Goal: Task Accomplishment & Management: Use online tool/utility

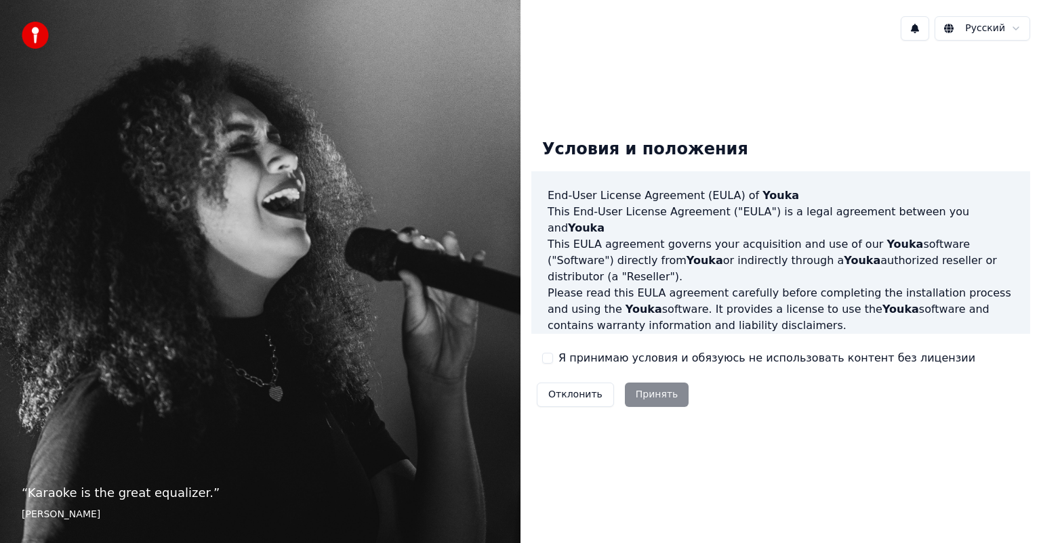
click at [558, 363] on div "Я принимаю условия и обязуюсь не использовать контент без лицензии" at bounding box center [758, 358] width 433 height 16
click at [547, 360] on button "Я принимаю условия и обязуюсь не использовать контент без лицензии" at bounding box center [547, 358] width 11 height 11
click at [662, 401] on button "Принять" at bounding box center [657, 395] width 64 height 24
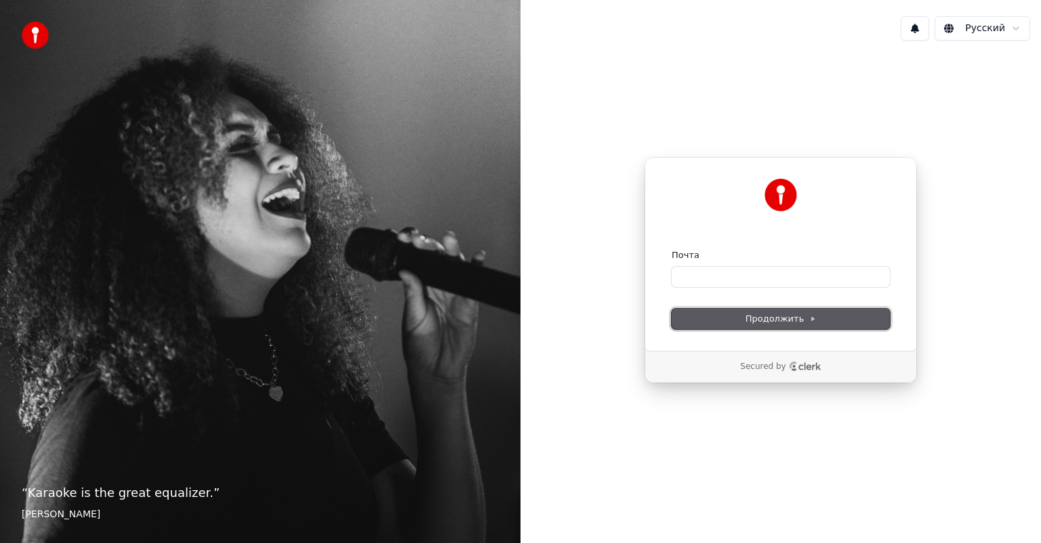
click at [798, 318] on span "Продолжить" at bounding box center [780, 319] width 71 height 12
click at [735, 273] on input "Почта" at bounding box center [781, 277] width 218 height 20
type input "*"
click at [740, 326] on button "Продолжить" at bounding box center [781, 319] width 218 height 20
type input "**********"
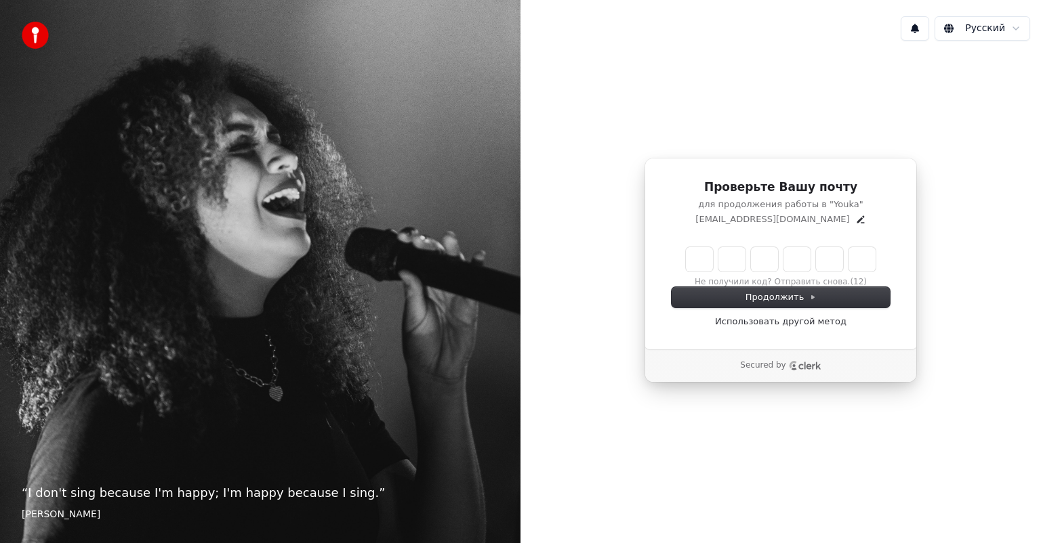
click at [708, 257] on input "Enter verification code" at bounding box center [781, 259] width 190 height 24
type input "******"
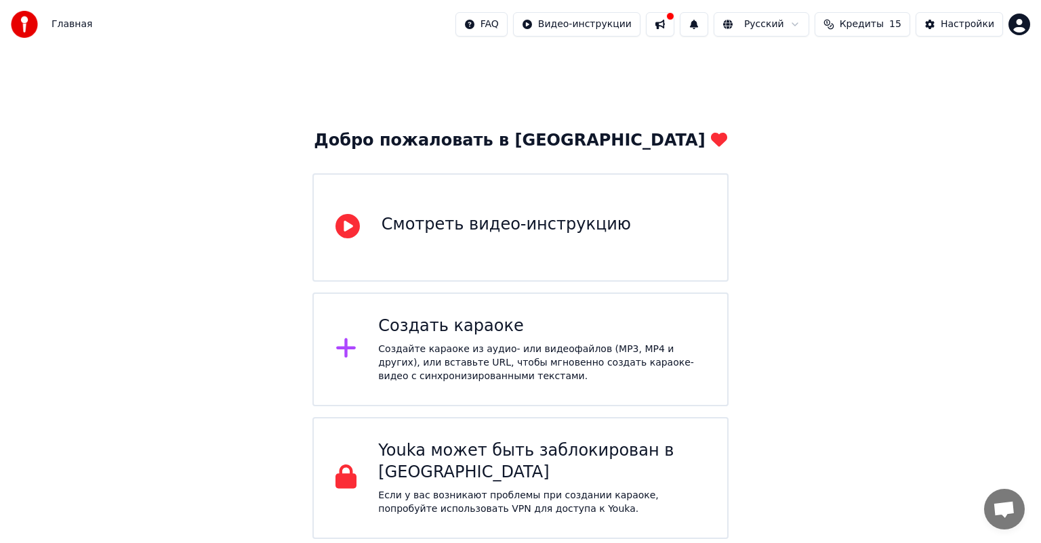
click at [508, 344] on div "Создайте караоке из аудио- или видеофайлов (MP3, MP4 и других), или вставьте UR…" at bounding box center [541, 363] width 327 height 41
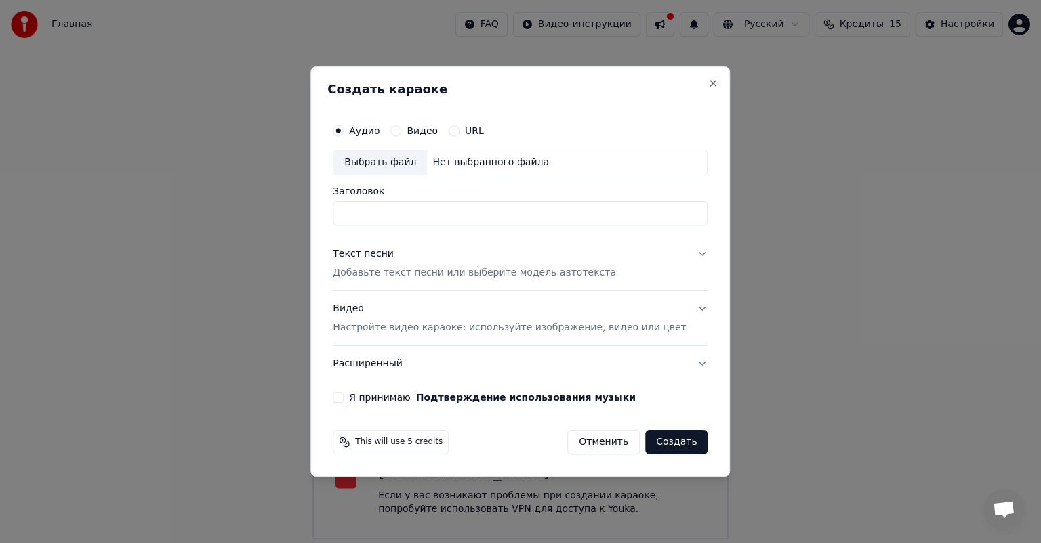
click at [433, 133] on label "Видео" at bounding box center [422, 130] width 31 height 9
click at [401, 133] on button "Видео" at bounding box center [395, 130] width 11 height 11
click at [480, 163] on div "Нет выбранного файла" at bounding box center [490, 163] width 127 height 14
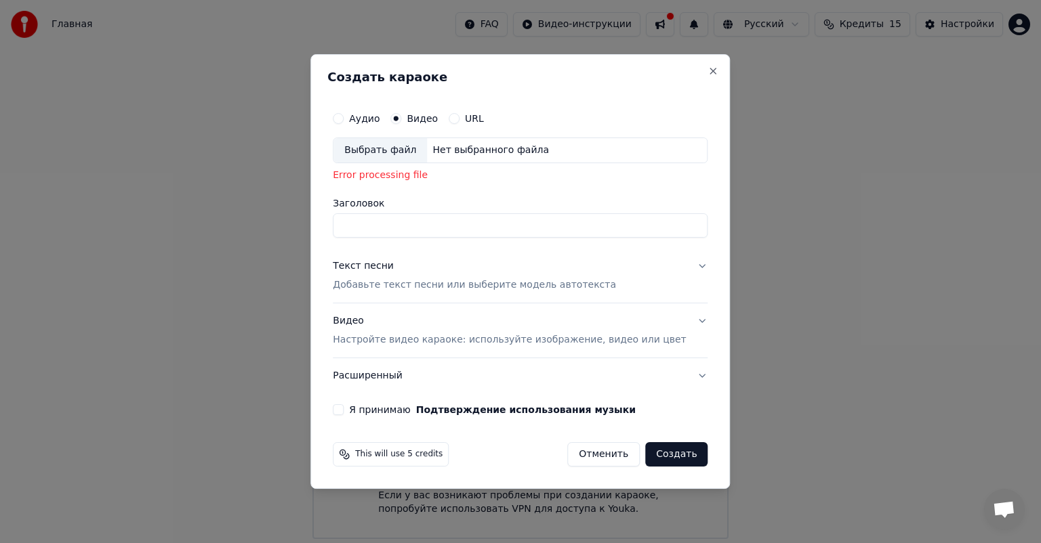
click at [478, 121] on label "URL" at bounding box center [474, 118] width 19 height 9
click at [459, 121] on button "URL" at bounding box center [454, 118] width 11 height 11
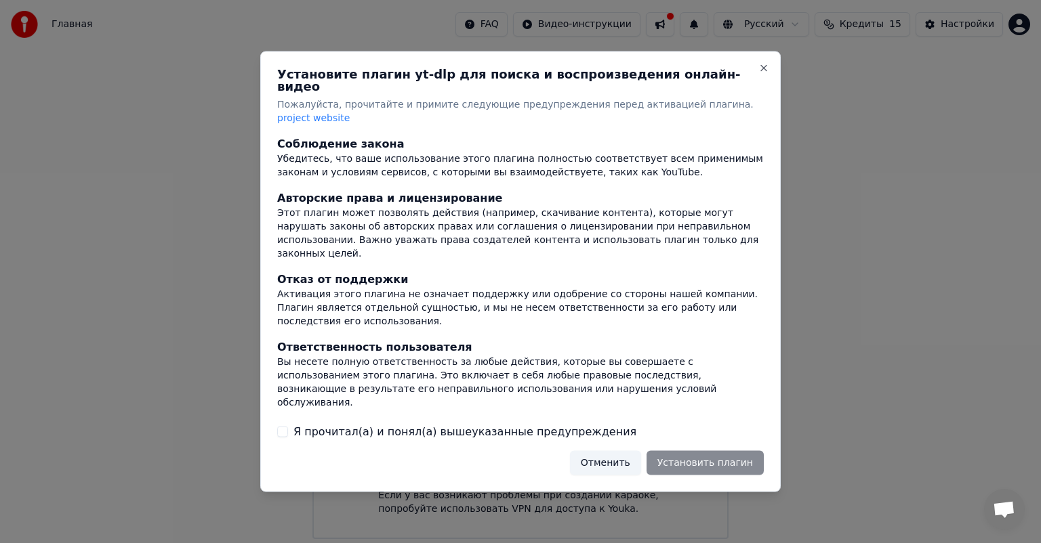
scroll to position [83, 0]
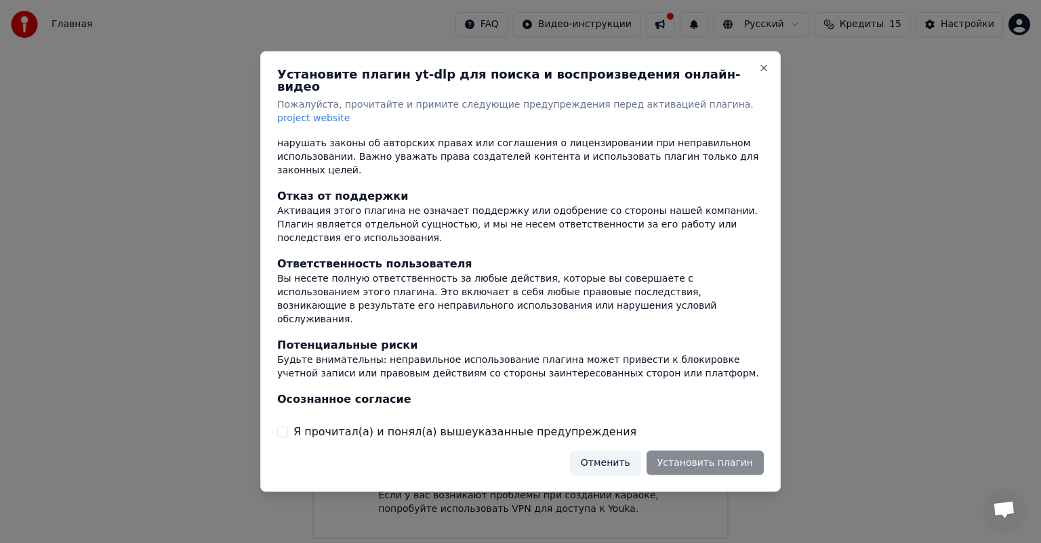
click at [449, 423] on label "Я прочитал(а) и понял(а) вышеуказанные предупреждения" at bounding box center [464, 431] width 343 height 16
click at [288, 426] on button "Я прочитал(а) и понял(а) вышеуказанные предупреждения" at bounding box center [282, 431] width 11 height 11
click at [698, 452] on button "Установить плагин" at bounding box center [704, 463] width 117 height 24
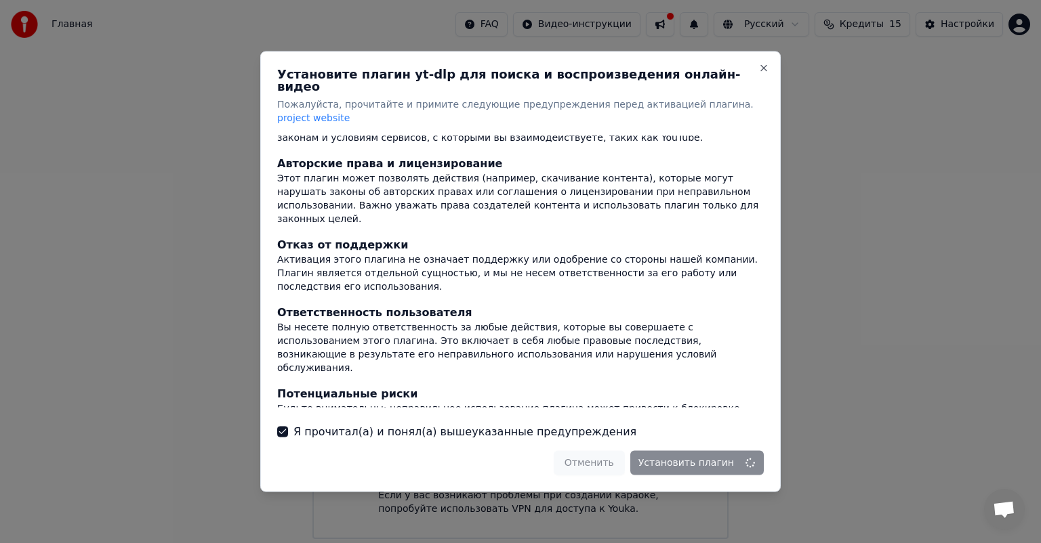
scroll to position [0, 0]
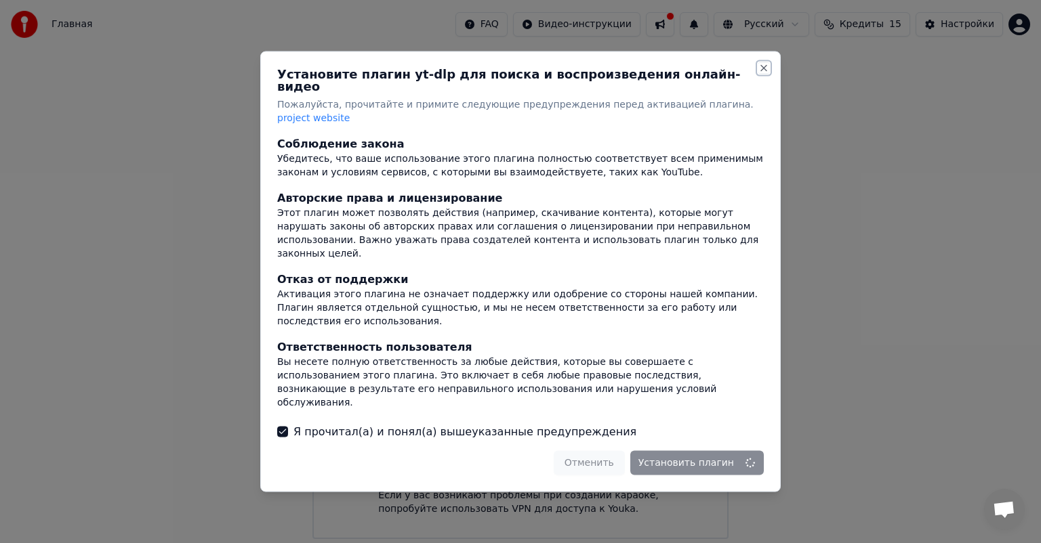
click at [765, 74] on button "Close" at bounding box center [763, 68] width 11 height 11
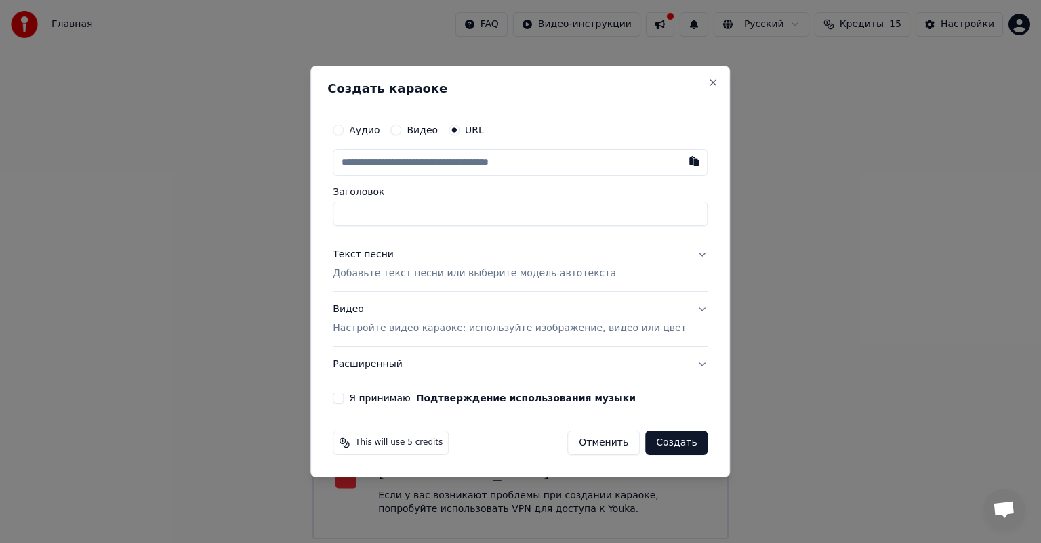
click at [447, 162] on input "text" at bounding box center [520, 162] width 375 height 27
paste input "**********"
type input "**********"
click at [446, 214] on input "Заголовок" at bounding box center [520, 214] width 375 height 24
type input "**********"
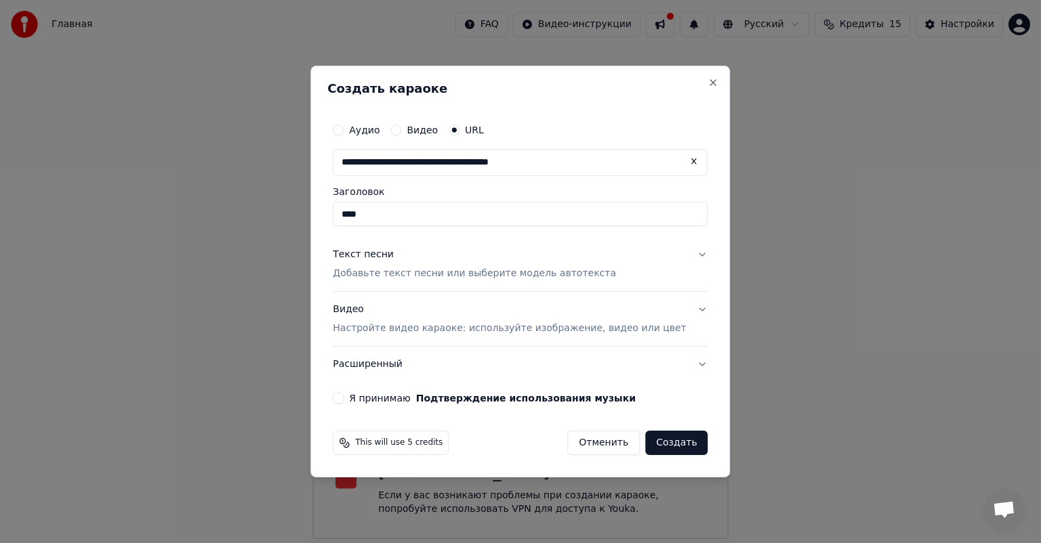
type input "****"
click at [504, 271] on p "Добавьте текст песни или выберите модель автотекста" at bounding box center [474, 274] width 283 height 14
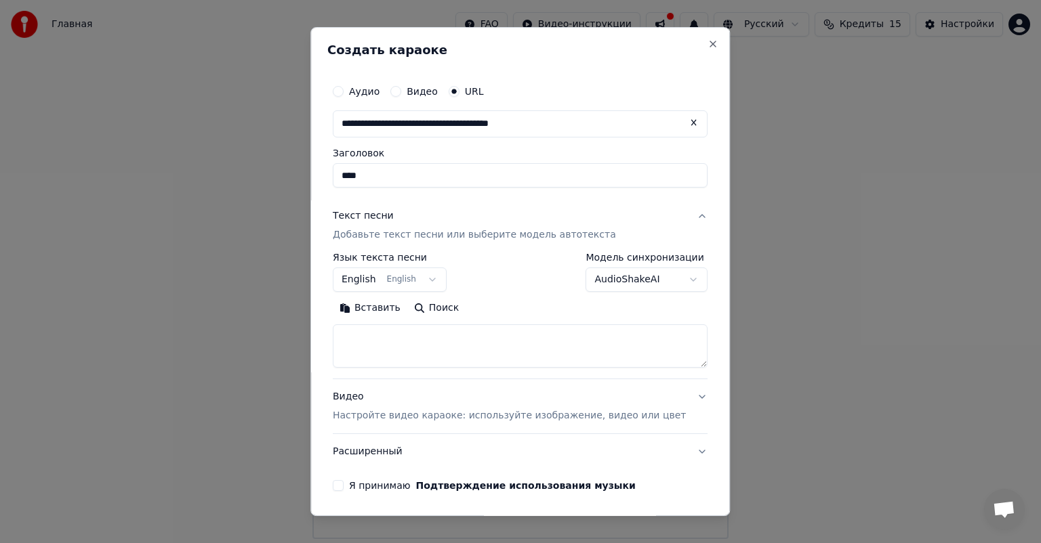
click at [424, 278] on button "English English" at bounding box center [390, 280] width 114 height 24
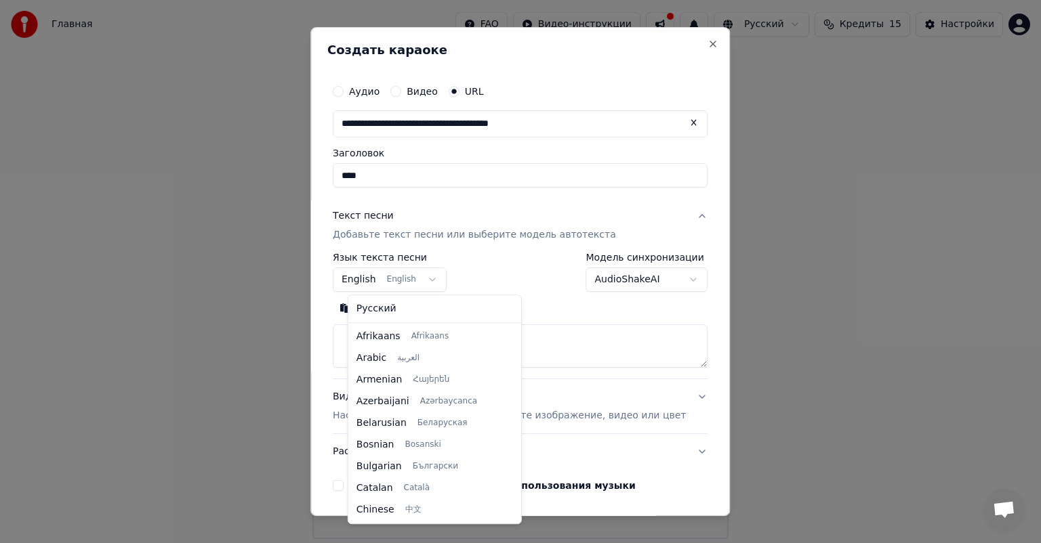
scroll to position [108, 0]
click at [438, 278] on body "**********" at bounding box center [520, 269] width 1041 height 539
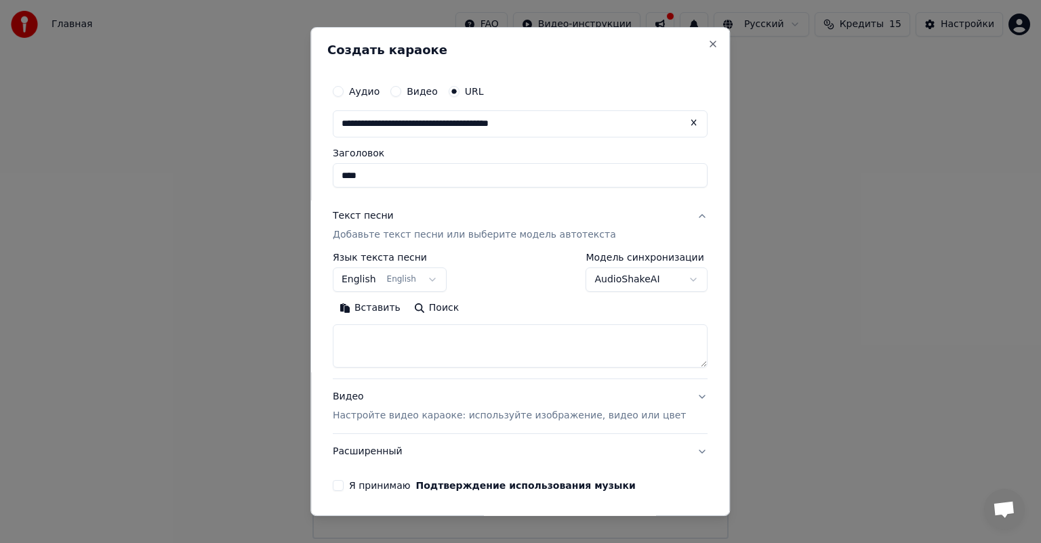
click at [438, 278] on button "English English" at bounding box center [390, 280] width 114 height 24
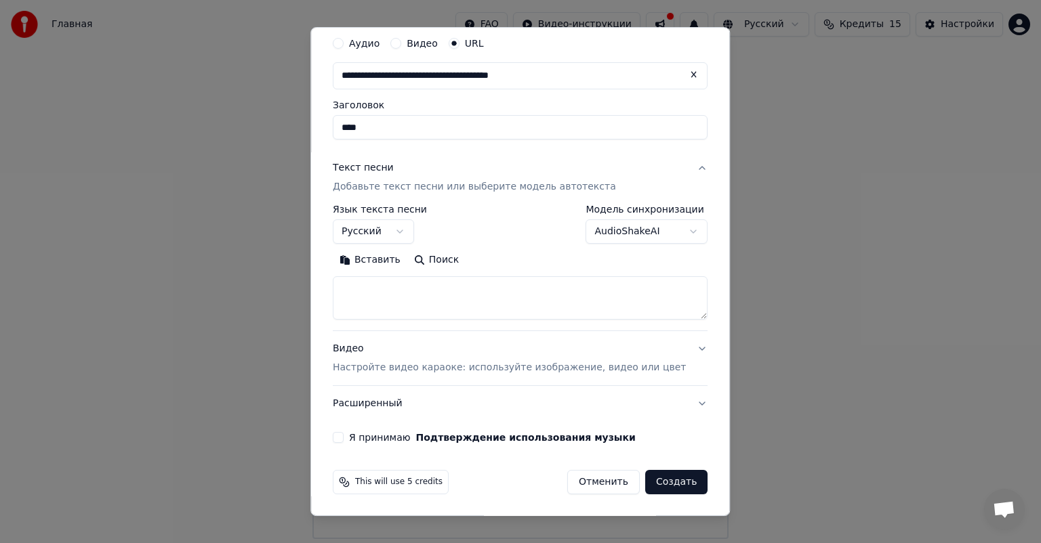
click at [365, 436] on label "Я принимаю Подтверждение использования музыки" at bounding box center [492, 437] width 287 height 9
click at [344, 436] on button "Я принимаю Подтверждение использования музыки" at bounding box center [338, 437] width 11 height 11
click at [645, 482] on button "Создать" at bounding box center [676, 482] width 62 height 24
select select "**"
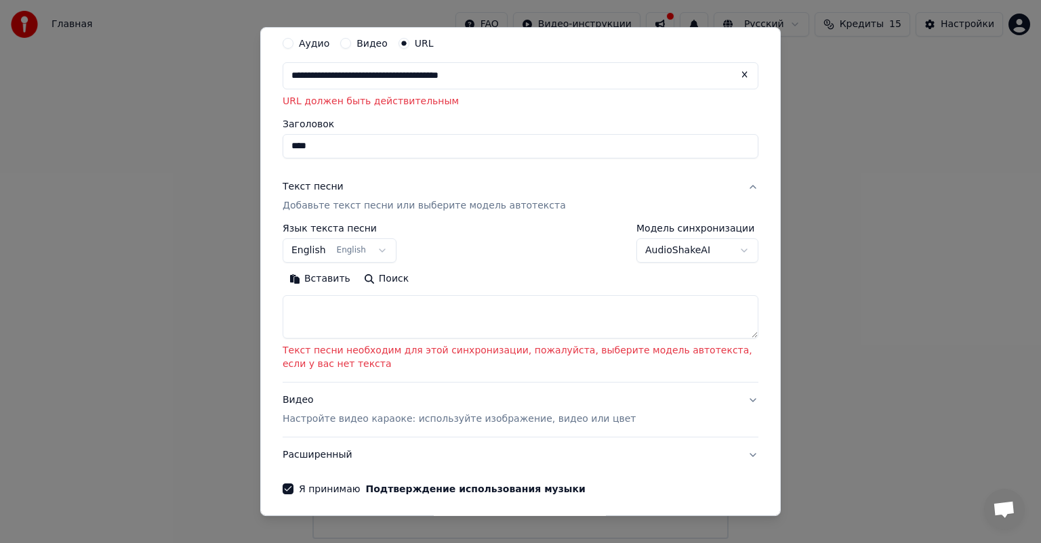
click at [396, 312] on textarea at bounding box center [521, 316] width 476 height 43
paste textarea "**********"
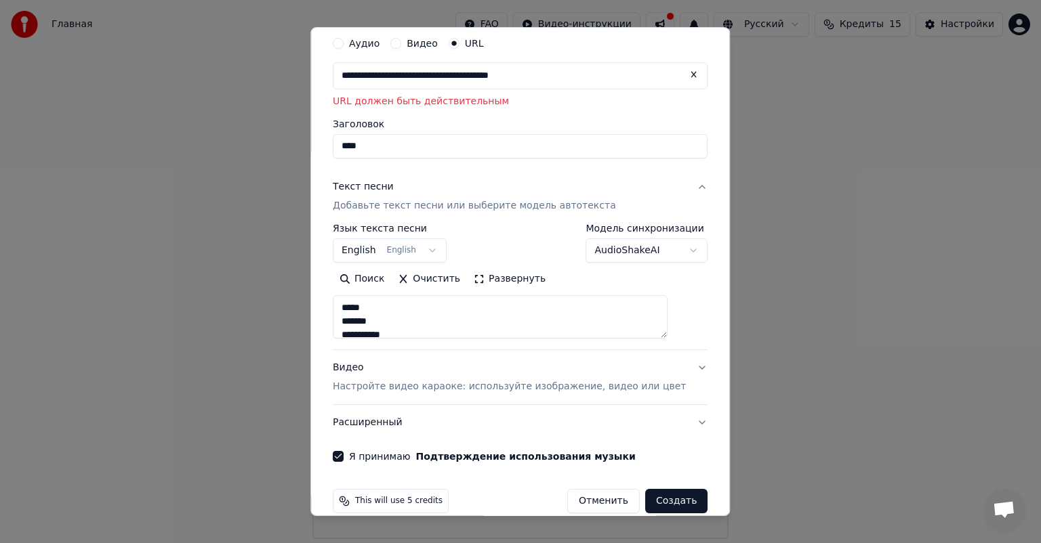
scroll to position [1899, 0]
type textarea "**********"
click at [657, 501] on button "Создать" at bounding box center [676, 501] width 62 height 24
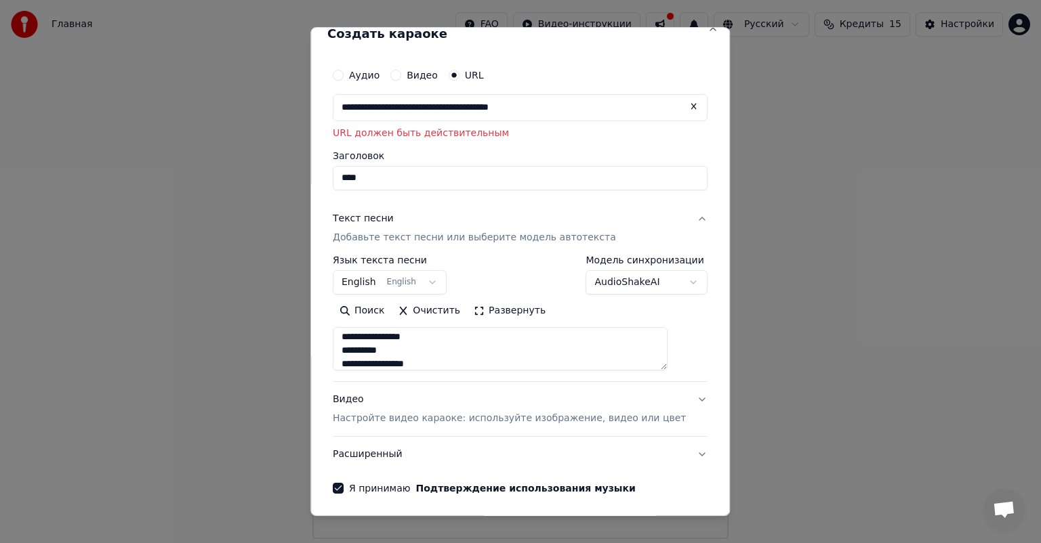
scroll to position [0, 0]
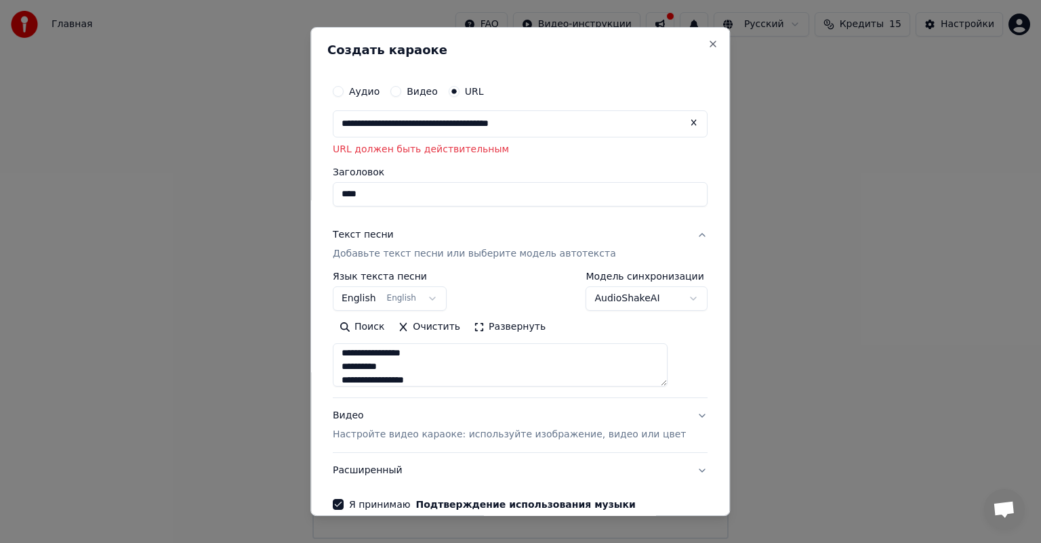
click at [414, 94] on div "Видео" at bounding box center [413, 91] width 47 height 11
click at [401, 92] on button "Видео" at bounding box center [395, 91] width 11 height 11
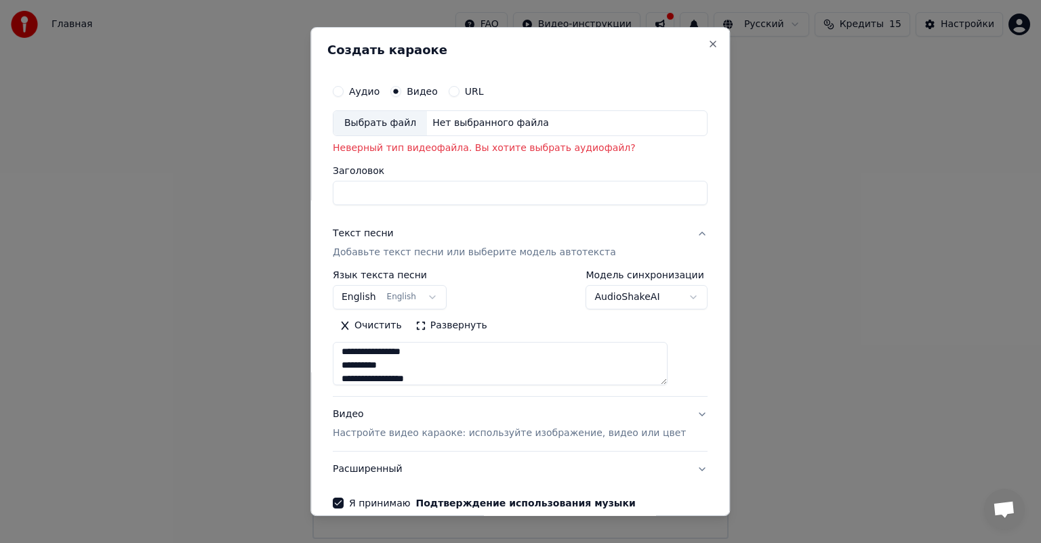
click at [475, 121] on div "Нет выбранного файла" at bounding box center [490, 124] width 127 height 14
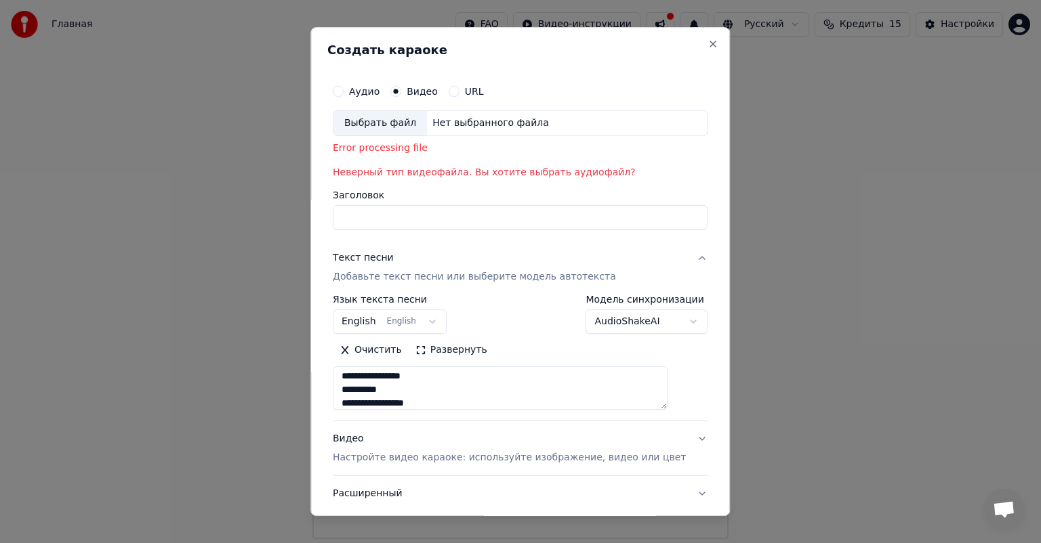
click at [344, 91] on button "Аудио" at bounding box center [338, 91] width 11 height 11
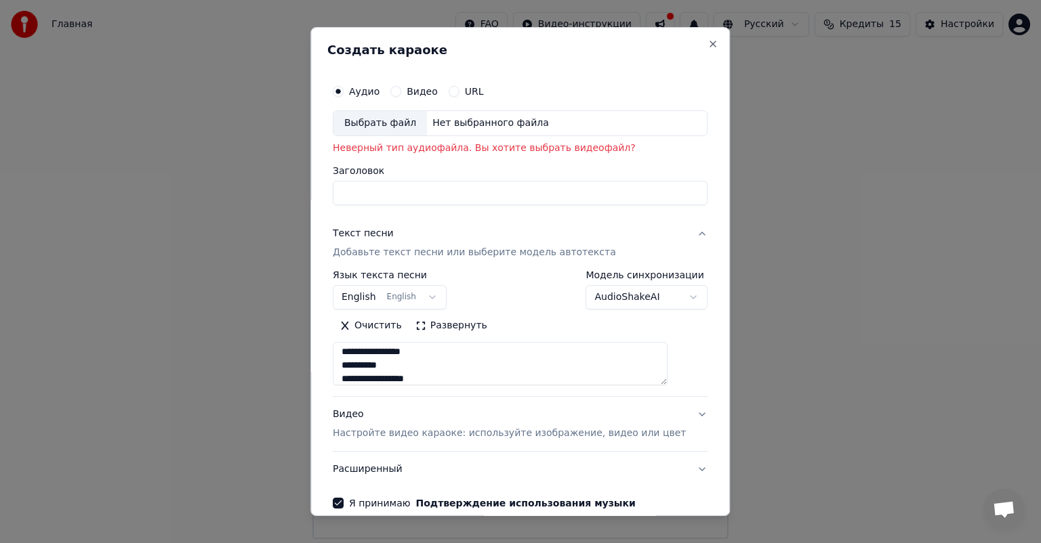
click at [391, 119] on div "Выбрать файл" at bounding box center [380, 123] width 94 height 24
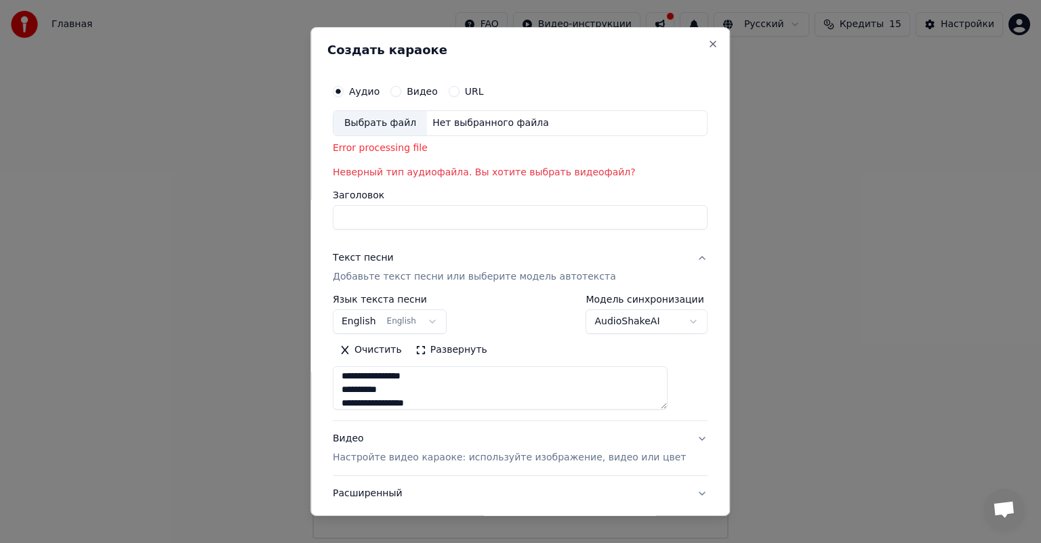
click at [393, 150] on div "Error processing file" at bounding box center [520, 149] width 375 height 14
click at [594, 244] on button "Текст песни Добавьте текст песни или выберите модель автотекста" at bounding box center [520, 268] width 375 height 54
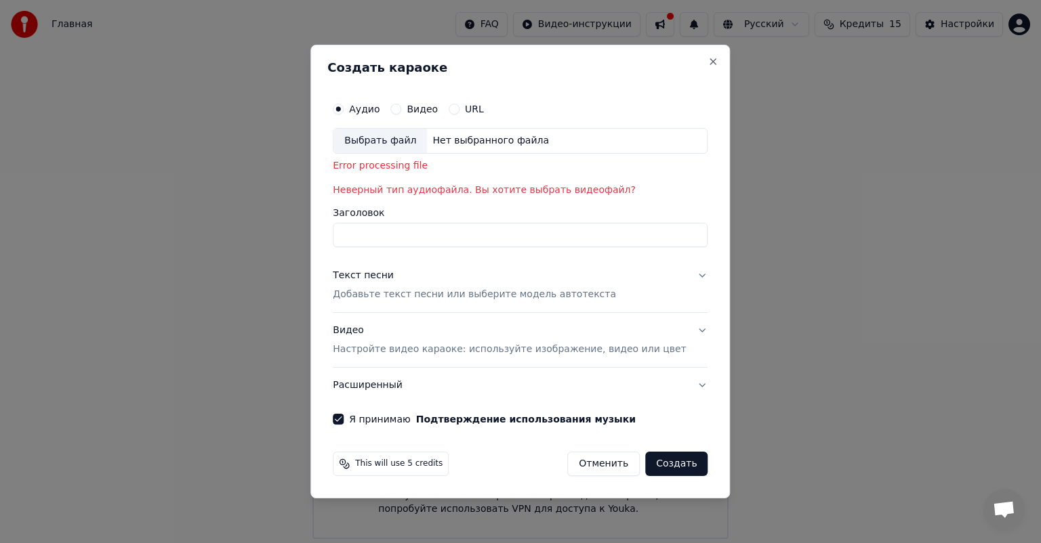
click at [683, 275] on button "Текст песни Добавьте текст песни или выберите модель автотекста" at bounding box center [520, 285] width 375 height 54
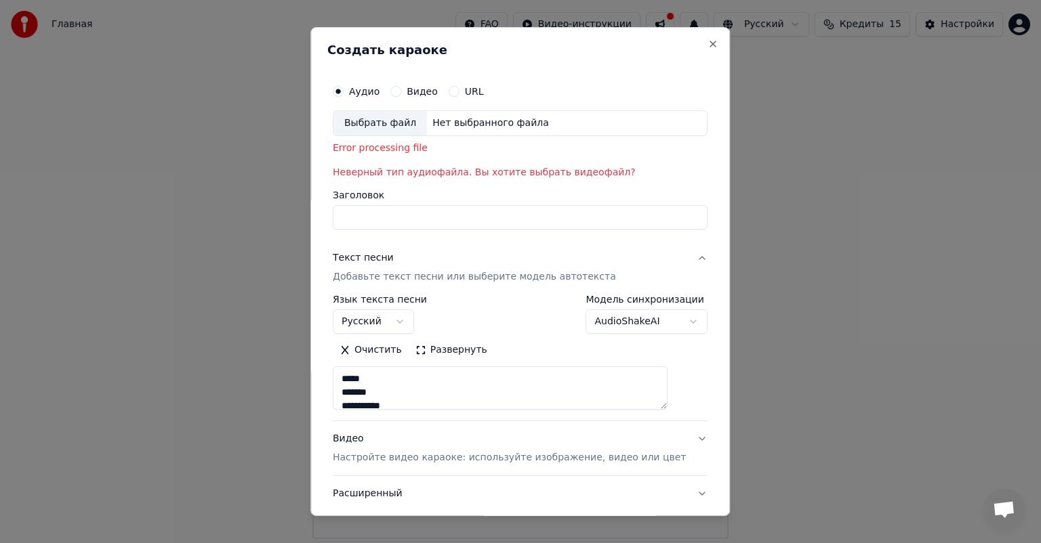
click at [670, 260] on button "Текст песни Добавьте текст песни или выберите модель автотекста" at bounding box center [520, 268] width 375 height 54
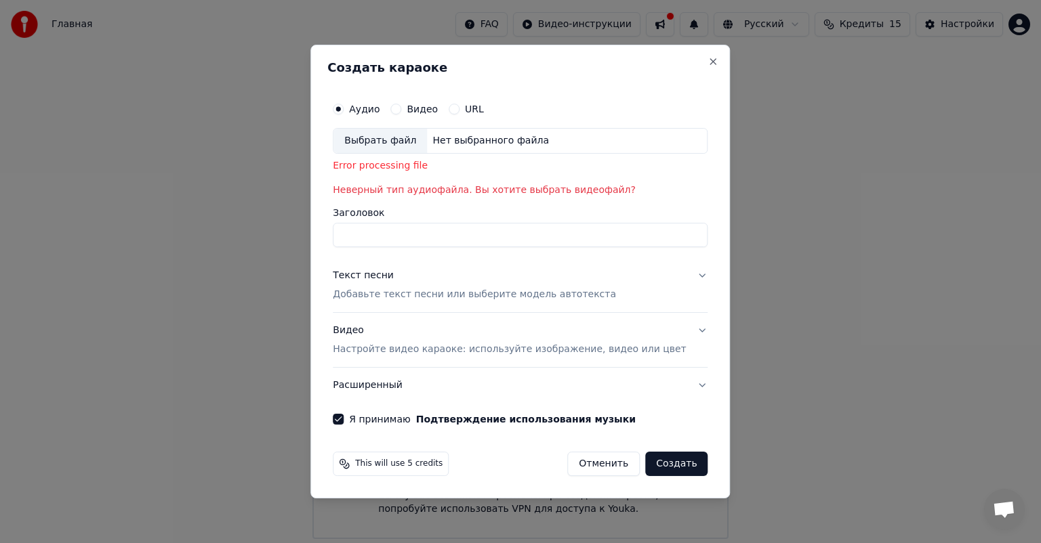
click at [659, 466] on button "Создать" at bounding box center [676, 464] width 62 height 24
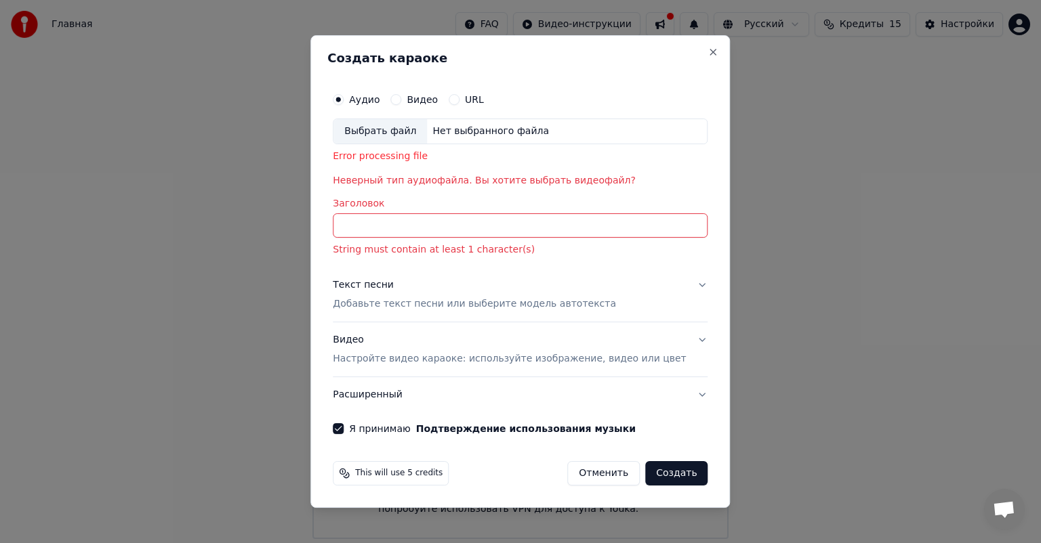
drag, startPoint x: 659, startPoint y: 466, endPoint x: 649, endPoint y: 457, distance: 13.9
click at [649, 457] on div "This will use 5 credits Отменить Создать" at bounding box center [520, 473] width 386 height 35
click at [453, 218] on input "Заголовок" at bounding box center [520, 225] width 375 height 24
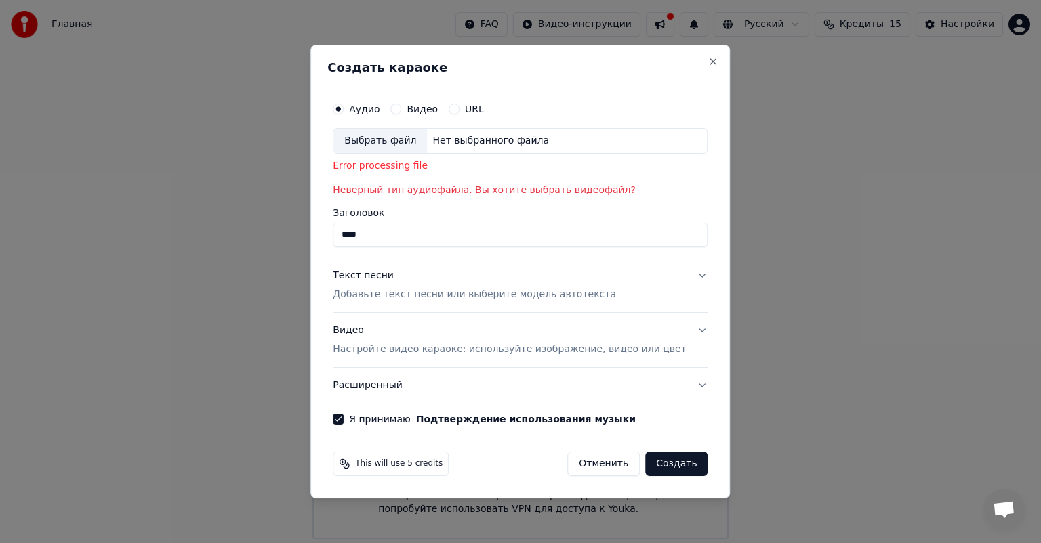
type input "****"
click at [664, 455] on button "Создать" at bounding box center [676, 464] width 62 height 24
click at [413, 142] on div "Выбрать файл" at bounding box center [380, 141] width 94 height 24
click at [505, 193] on p "Неверный тип аудиофайла. Вы хотите выбрать видеофайл?" at bounding box center [520, 191] width 375 height 14
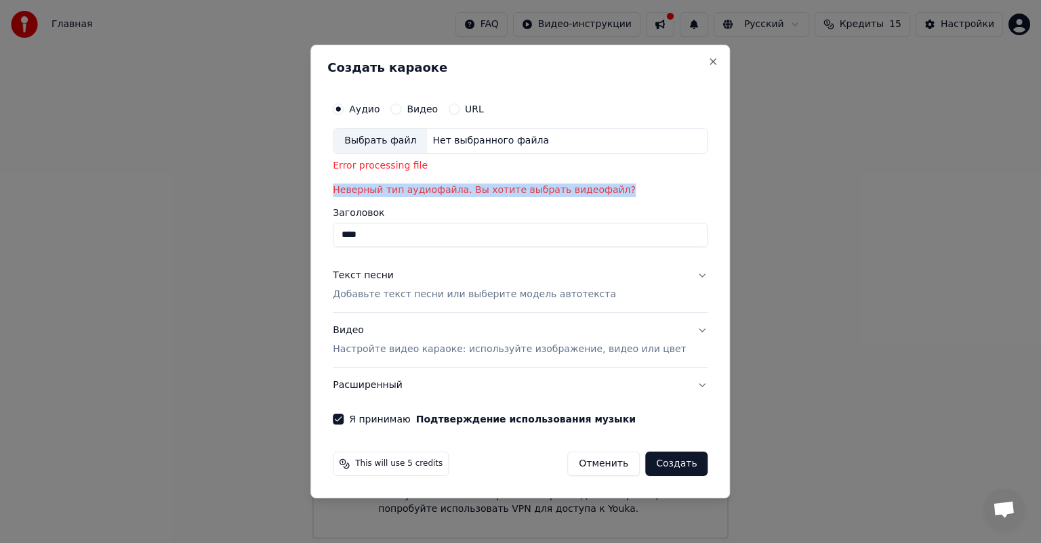
click at [505, 193] on p "Неверный тип аудиофайла. Вы хотите выбрать видеофайл?" at bounding box center [520, 191] width 375 height 14
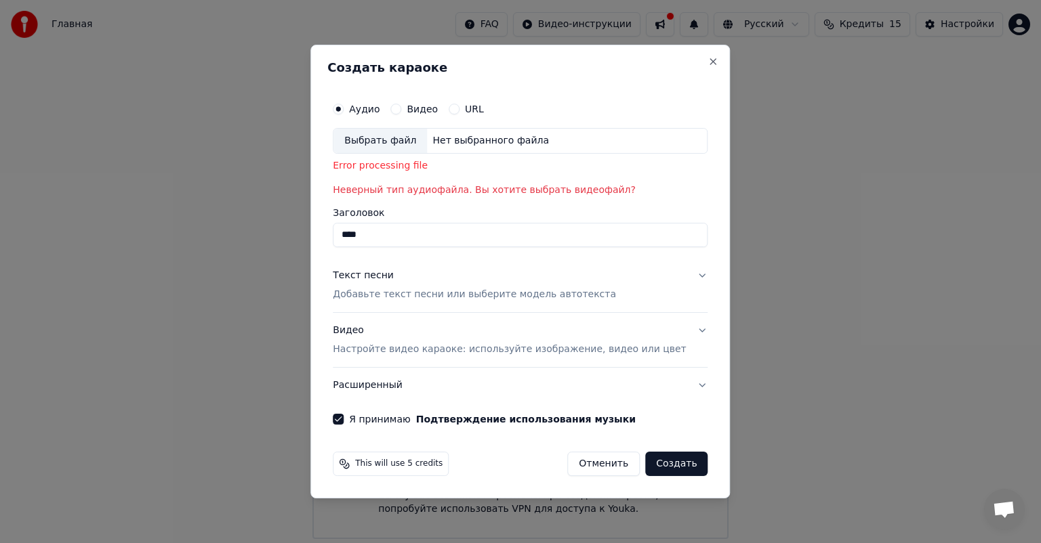
click at [476, 168] on div "Error processing file" at bounding box center [520, 166] width 375 height 14
click at [373, 139] on div "Выбрать файл" at bounding box center [380, 141] width 94 height 24
drag, startPoint x: 399, startPoint y: 190, endPoint x: 445, endPoint y: 189, distance: 46.1
click at [445, 189] on p "Неверный тип аудиофайла. Вы хотите выбрать видеофайл?" at bounding box center [520, 191] width 375 height 14
click at [488, 189] on p "Неверный тип аудиофайла. Вы хотите выбрать видеофайл?" at bounding box center [520, 191] width 375 height 14
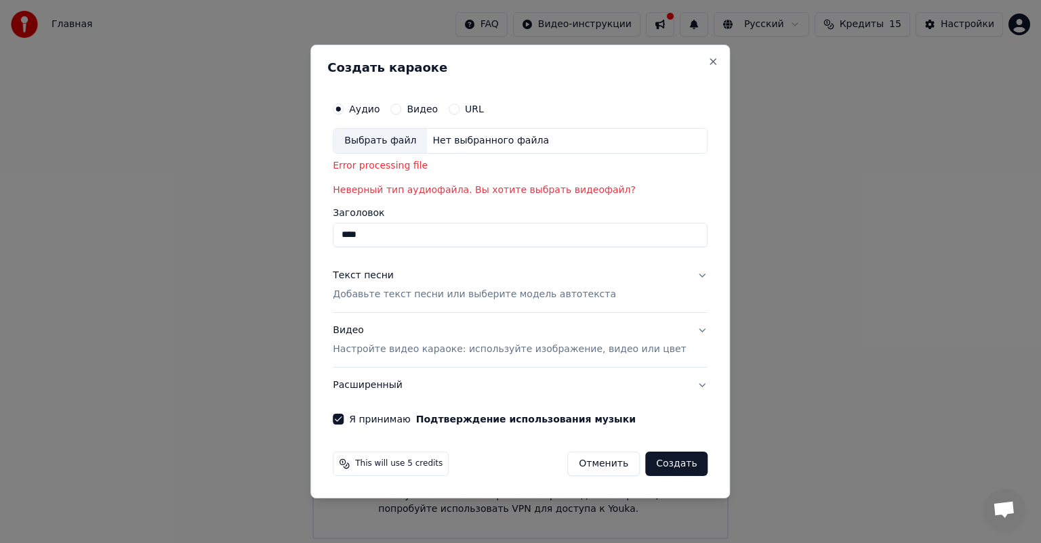
click at [557, 192] on p "Неверный тип аудиофайла. Вы хотите выбрать видеофайл?" at bounding box center [520, 191] width 375 height 14
click at [476, 142] on div "Нет выбранного файла" at bounding box center [490, 141] width 127 height 14
click at [435, 112] on label "Видео" at bounding box center [422, 108] width 31 height 9
click at [401, 112] on button "Видео" at bounding box center [395, 109] width 11 height 11
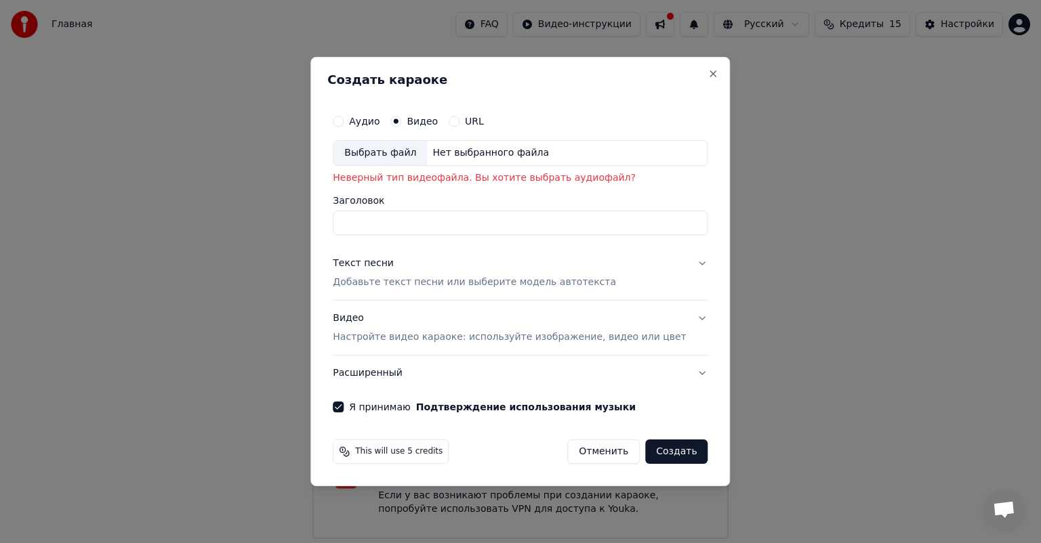
click at [423, 146] on div "Выбрать файл" at bounding box center [380, 153] width 94 height 24
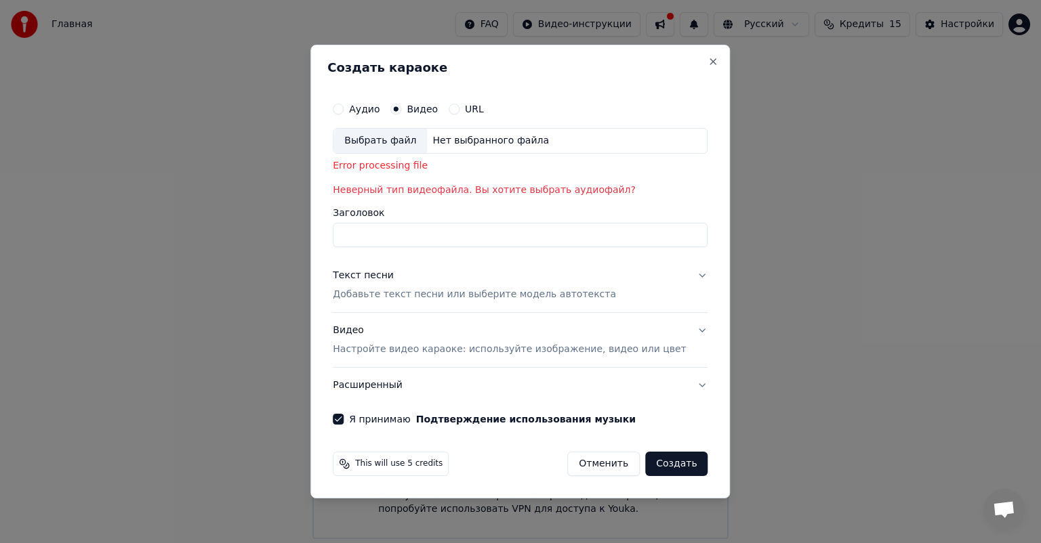
drag, startPoint x: 400, startPoint y: 165, endPoint x: 434, endPoint y: 163, distance: 33.2
click at [417, 165] on div "Error processing file" at bounding box center [520, 166] width 375 height 14
click at [434, 163] on div "Error processing file" at bounding box center [520, 166] width 375 height 14
click at [418, 171] on div "Error processing file" at bounding box center [520, 166] width 375 height 14
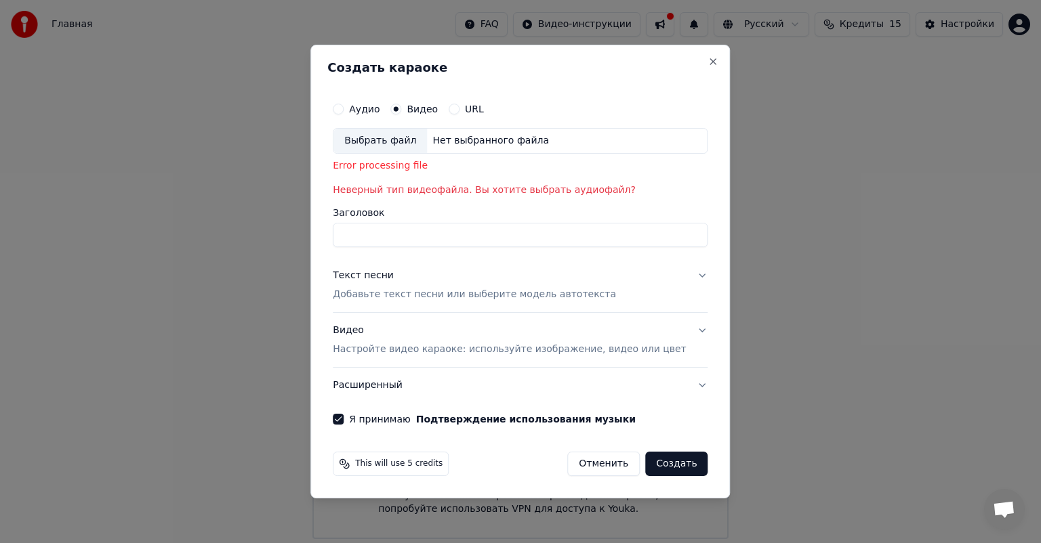
click at [669, 466] on button "Создать" at bounding box center [676, 464] width 62 height 24
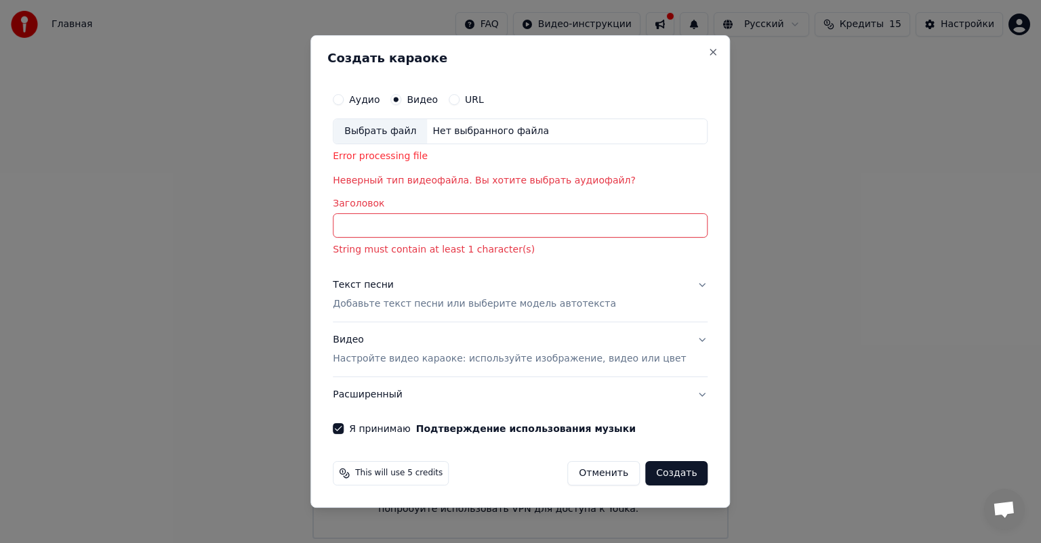
click at [669, 466] on button "Создать" at bounding box center [676, 473] width 62 height 24
click at [661, 484] on button "Создать" at bounding box center [676, 473] width 62 height 24
click at [506, 215] on input "Заголовок" at bounding box center [520, 225] width 375 height 24
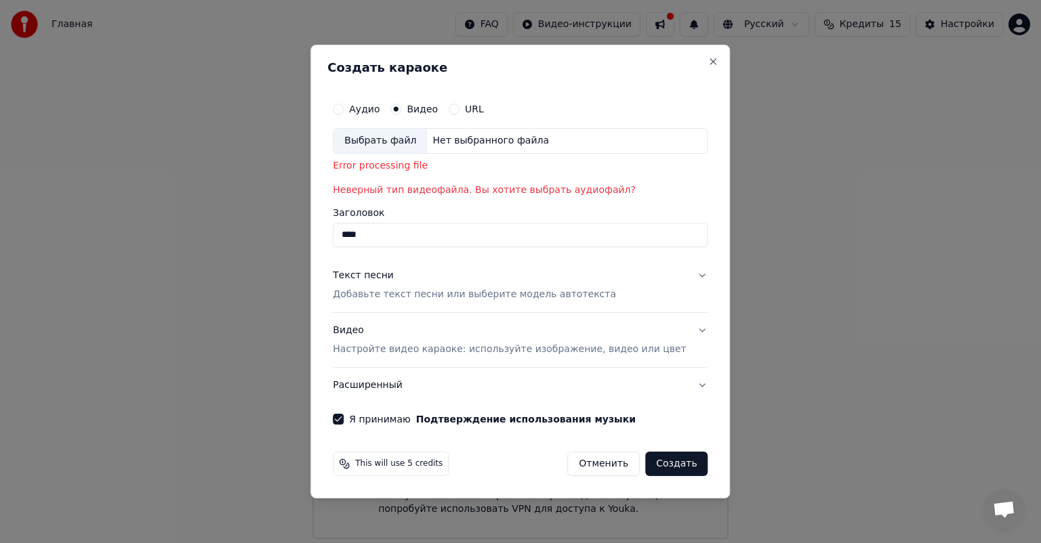
type input "****"
click at [682, 272] on button "Текст песни Добавьте текст песни или выберите модель автотекста" at bounding box center [520, 285] width 375 height 54
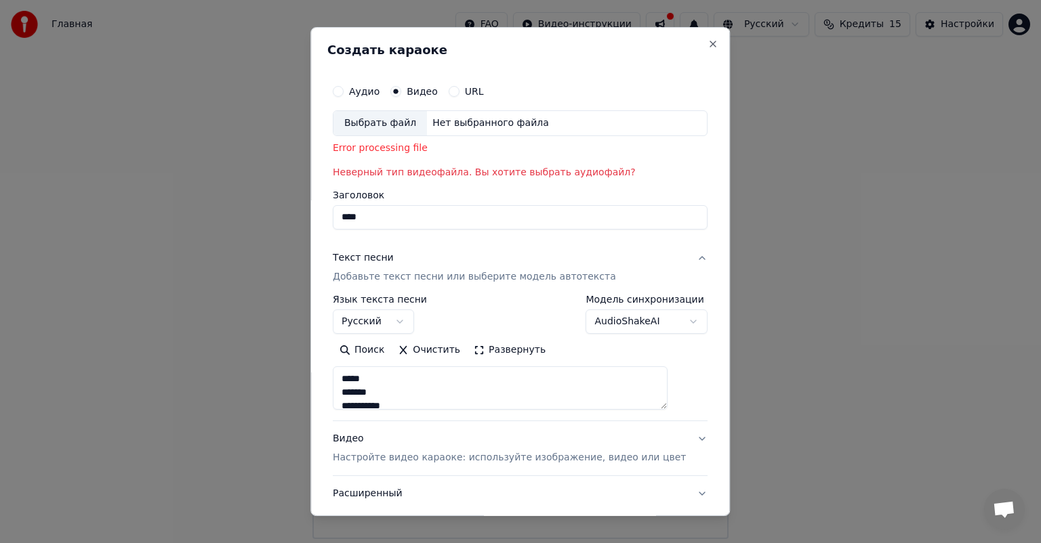
click at [682, 272] on h3 "Текст песни Добавьте текст песни или выберите модель автотекста" at bounding box center [520, 268] width 375 height 54
click at [670, 260] on button "Текст песни Добавьте текст песни или выберите модель автотекста" at bounding box center [520, 268] width 375 height 54
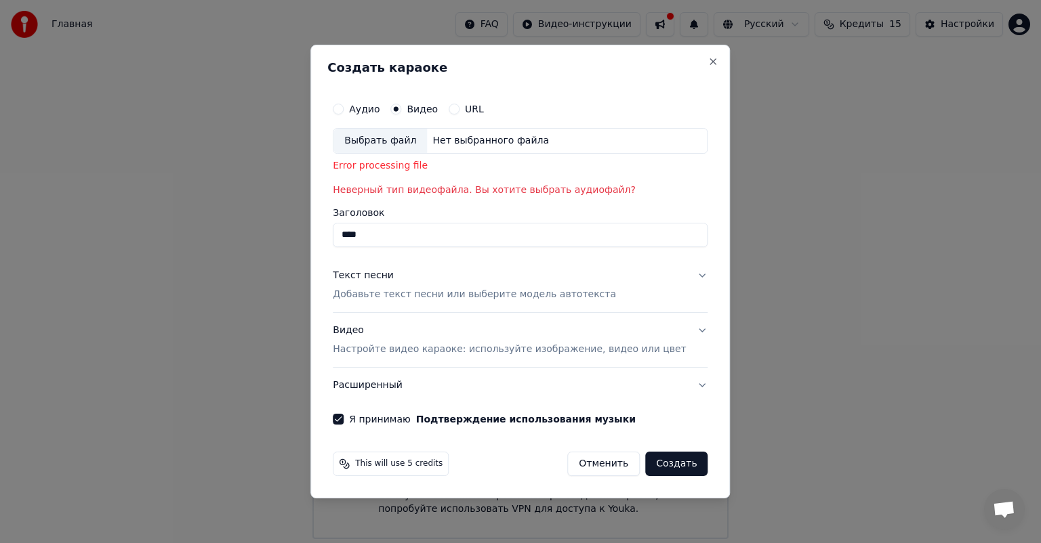
click at [664, 466] on button "Создать" at bounding box center [676, 464] width 62 height 24
click at [668, 471] on button "Создать" at bounding box center [676, 464] width 62 height 24
click at [669, 472] on button "Создать" at bounding box center [676, 464] width 62 height 24
click at [668, 470] on button "Создать" at bounding box center [676, 464] width 62 height 24
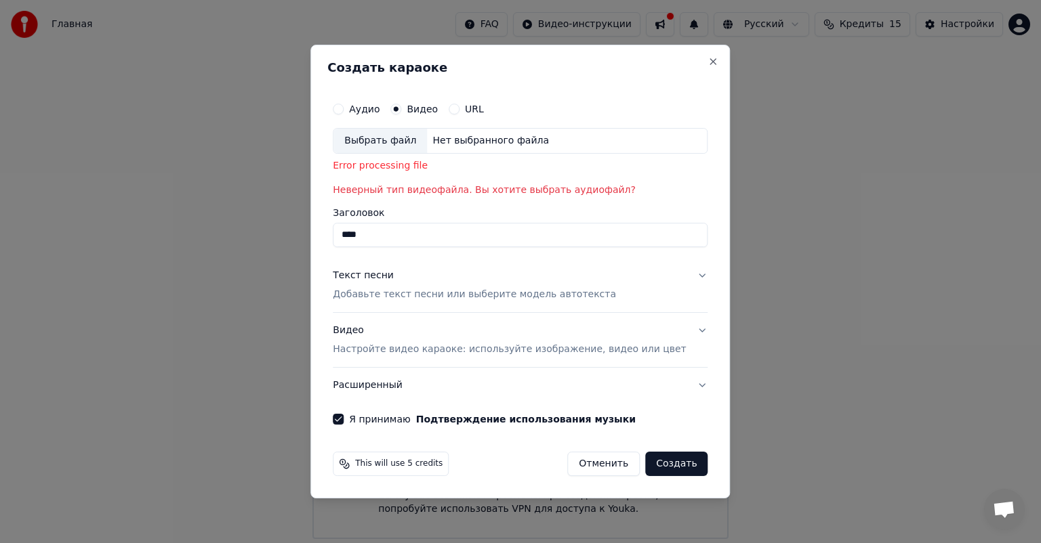
click at [669, 468] on button "Создать" at bounding box center [676, 464] width 62 height 24
click at [669, 469] on button "Создать" at bounding box center [676, 464] width 62 height 24
click at [669, 470] on button "Создать" at bounding box center [676, 464] width 62 height 24
